Goal: Information Seeking & Learning: Find specific fact

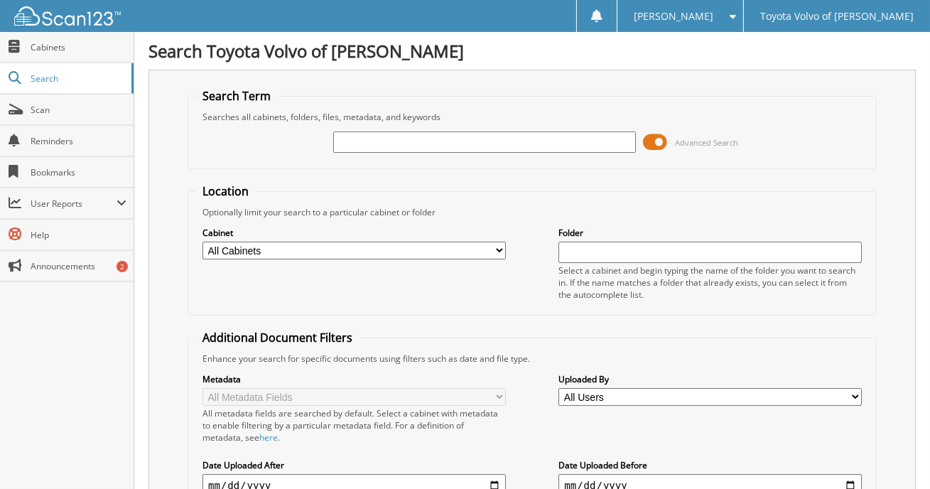
click at [454, 148] on input "text" at bounding box center [484, 141] width 303 height 21
type input "[PERSON_NAME]"
click at [434, 139] on input "[PERSON_NAME]" at bounding box center [484, 141] width 303 height 21
type input "D"
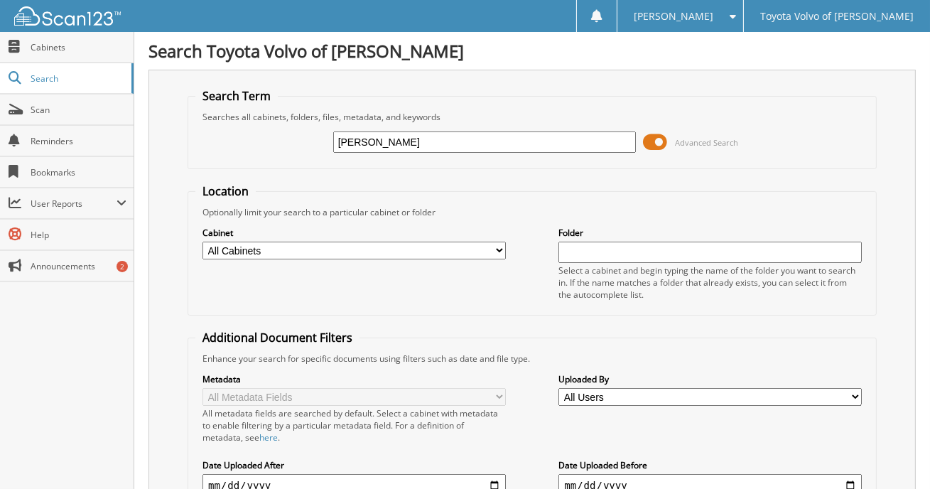
type input "[PERSON_NAME]"
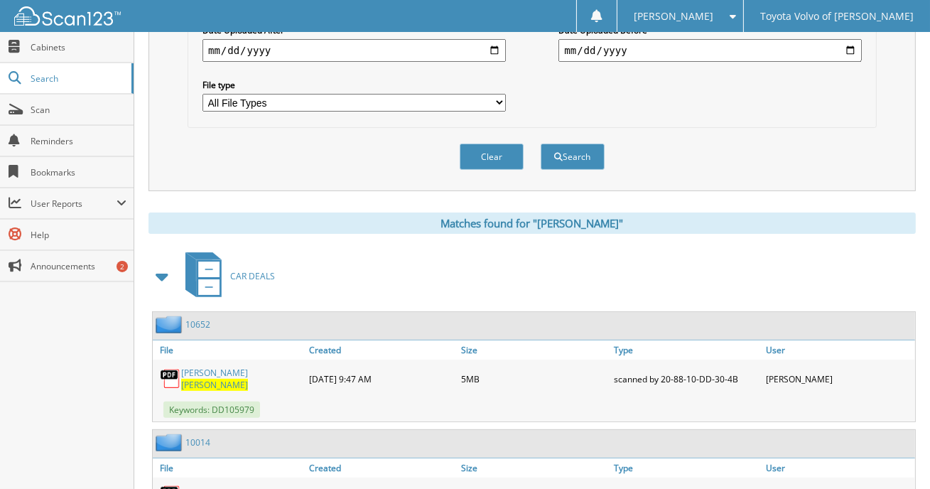
scroll to position [497, 0]
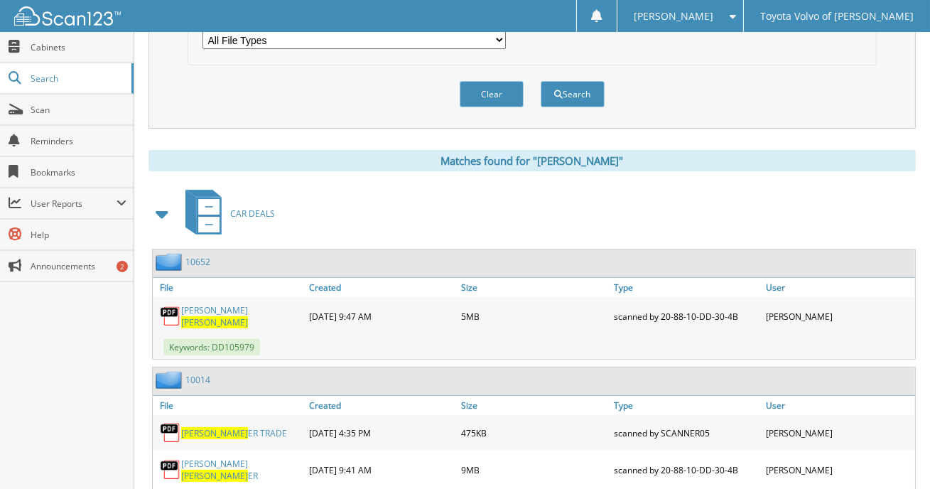
click at [225, 316] on span "CLOW" at bounding box center [214, 322] width 67 height 12
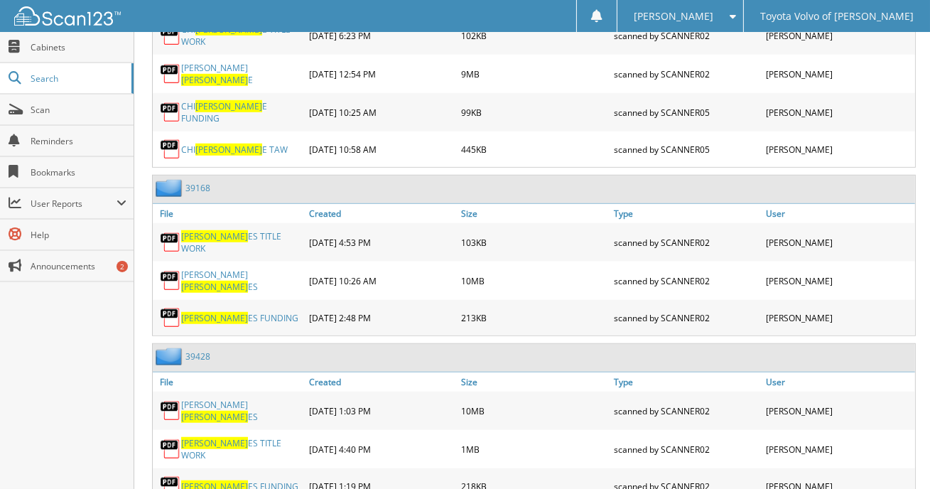
scroll to position [1036, 0]
